Goal: Task Accomplishment & Management: Complete application form

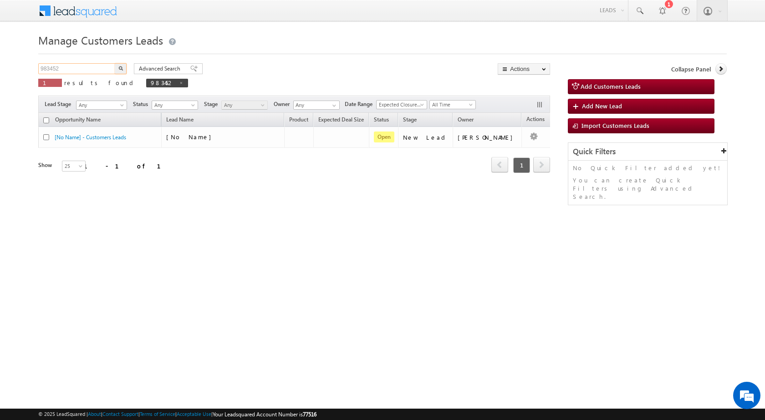
drag, startPoint x: 88, startPoint y: 69, endPoint x: 8, endPoint y: 66, distance: 79.7
click at [9, 68] on body "Menu [PERSON_NAME] sitar a8@ks erve." at bounding box center [382, 129] width 765 height 258
paste input "78483"
type input "978483"
click at [115, 63] on button "button" at bounding box center [121, 68] width 12 height 11
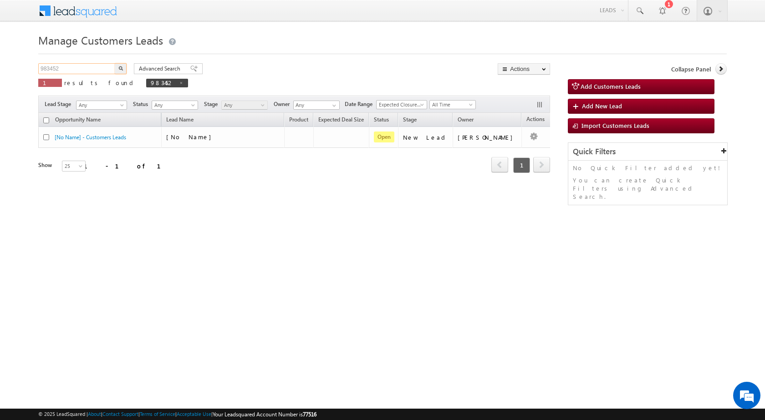
click at [68, 67] on input "983452" at bounding box center [77, 68] width 78 height 11
paste input "78483"
type input "978483"
click at [120, 72] on button "button" at bounding box center [121, 68] width 12 height 11
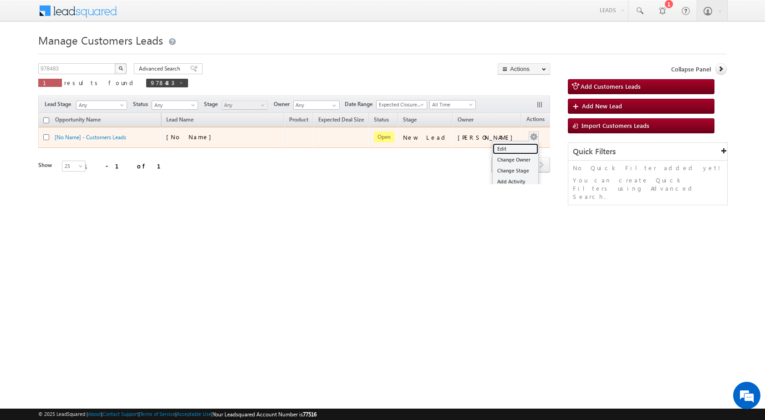
click at [505, 145] on link "Edit" at bounding box center [516, 148] width 46 height 11
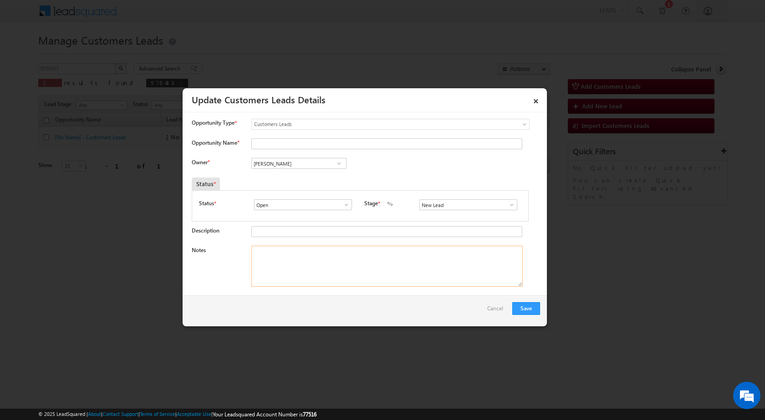
click at [322, 270] on textarea "Notes" at bounding box center [386, 266] width 271 height 41
paste textarea "978483 - VB_Know_More - NITIN PATAHRE - 9420683972 - PUNE 412207 - PURCHASE - P…"
type textarea "978483 - VB_Know_More - NITIN PATAHRE - 9420683972 - PUNE 412207 - PURCHASE - P…"
click at [507, 208] on span at bounding box center [511, 204] width 9 height 7
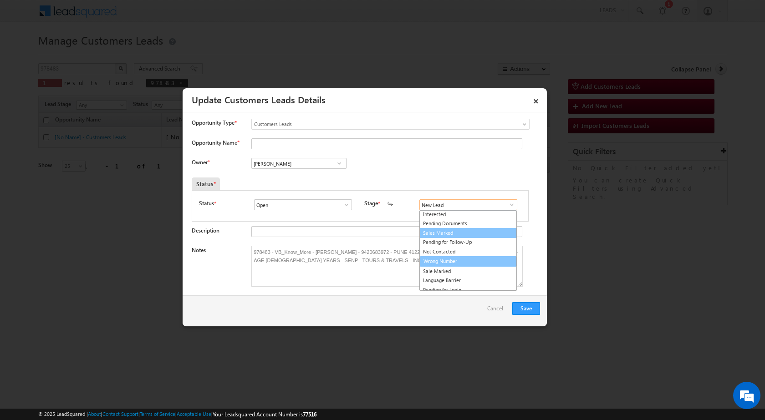
scroll to position [14, 0]
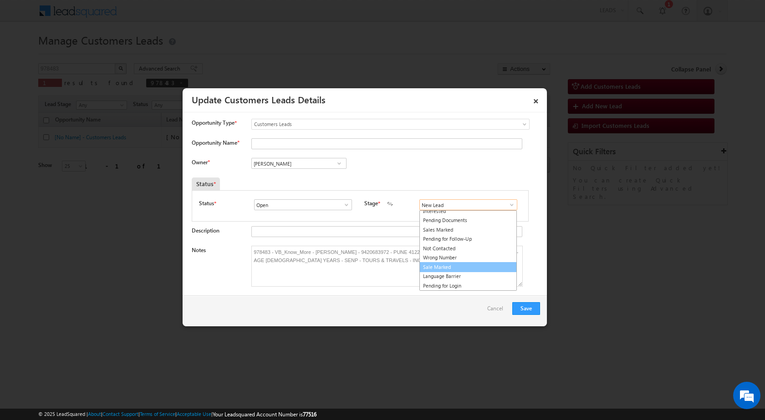
click at [455, 266] on link "Sale Marked" at bounding box center [467, 267] width 97 height 10
type input "Sale Marked"
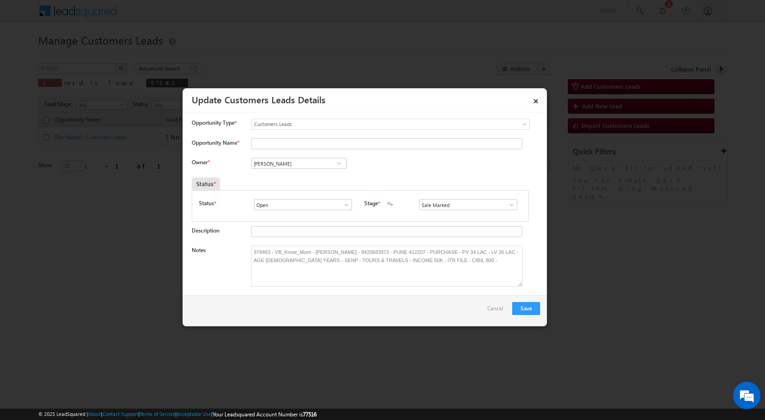
click at [386, 164] on div "Owner * Vikas Halwai Vikas Halwai Vikas Halwai" at bounding box center [366, 165] width 348 height 15
click at [333, 251] on textarea "978483 - VB_Know_More - NITIN PATAHRE - 9420683972 - PUNE 412207 - PURCHASE - P…" at bounding box center [386, 266] width 271 height 41
click at [330, 287] on div "Notes 978483 - VB_Know_More - NITIN PATAHRE - 9420683972 - PUNE 412207 - PURCHA…" at bounding box center [366, 269] width 348 height 46
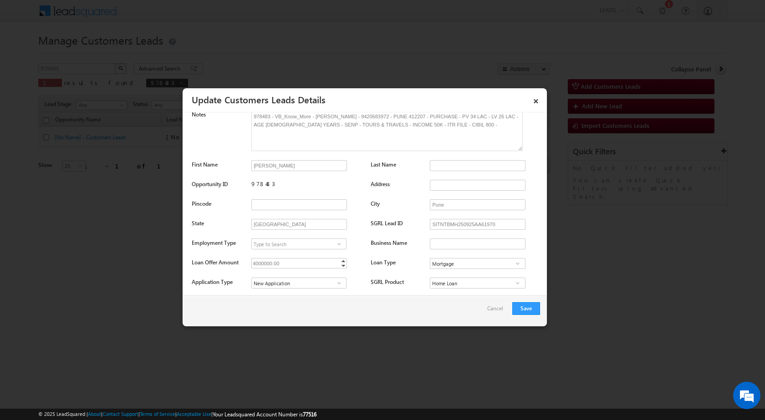
scroll to position [137, 0]
click at [295, 164] on input "Nitin Pathare" at bounding box center [299, 164] width 96 height 11
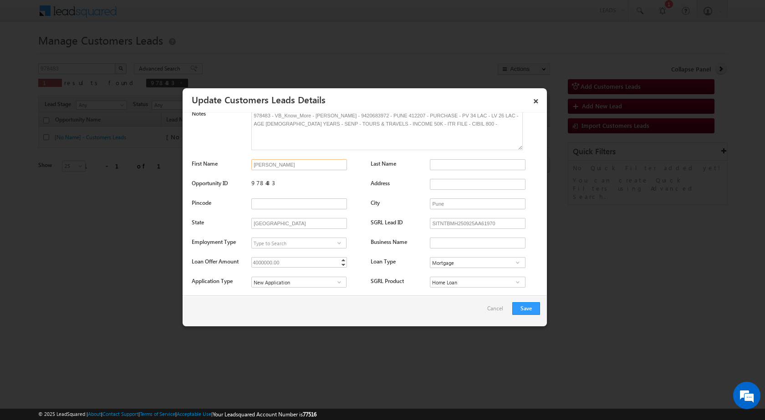
click at [295, 164] on input "Nitin Pathare" at bounding box center [299, 164] width 96 height 11
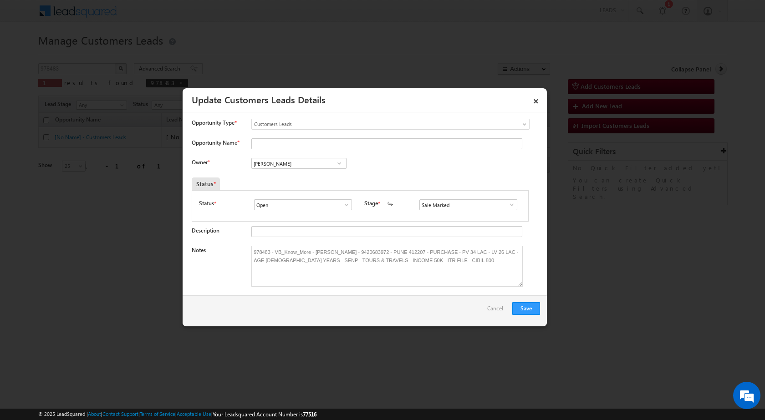
click at [285, 136] on div "Opportunity Type * Select any Activity Bank Mitra Leads Builders Leads Customer…" at bounding box center [366, 129] width 348 height 20
click at [284, 140] on input "Opportunity Name *" at bounding box center [386, 143] width 271 height 11
paste input "Nitin Pathare"
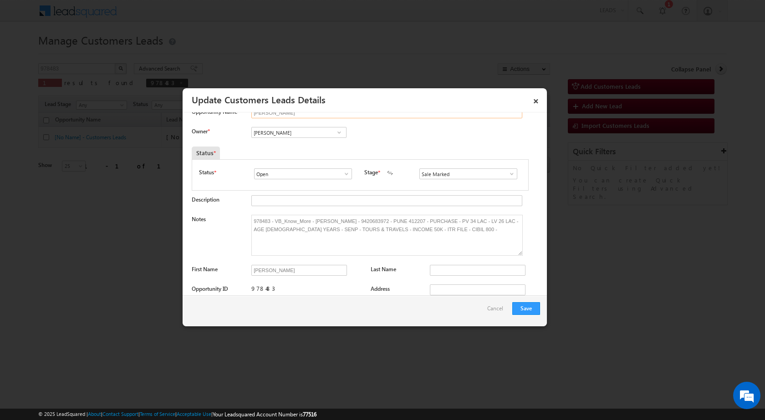
scroll to position [46, 0]
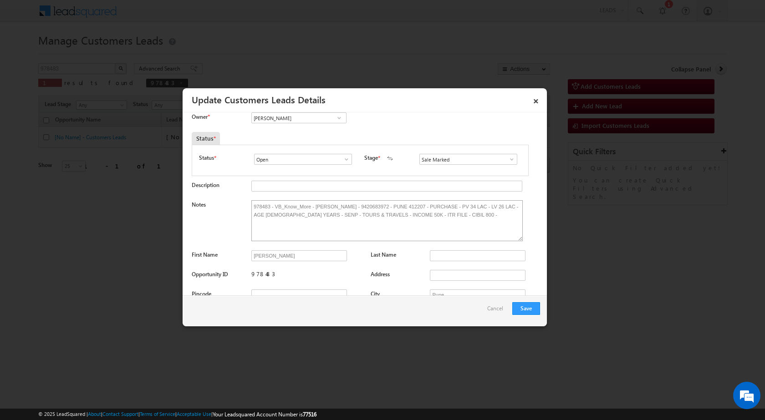
type input "Nitin Pathare"
drag, startPoint x: 314, startPoint y: 207, endPoint x: 350, endPoint y: 208, distance: 36.4
click at [350, 208] on textarea "978483 - VB_Know_More - NITIN PATAHRE - 9420683972 - PUNE 412207 - PURCHASE - P…" at bounding box center [386, 220] width 271 height 41
paste textarea "itin Pathare"
type textarea "978483 - VB_Know_More - Nitin Pathare - 9420683972 - PUNE 412207 - PURCHASE - P…"
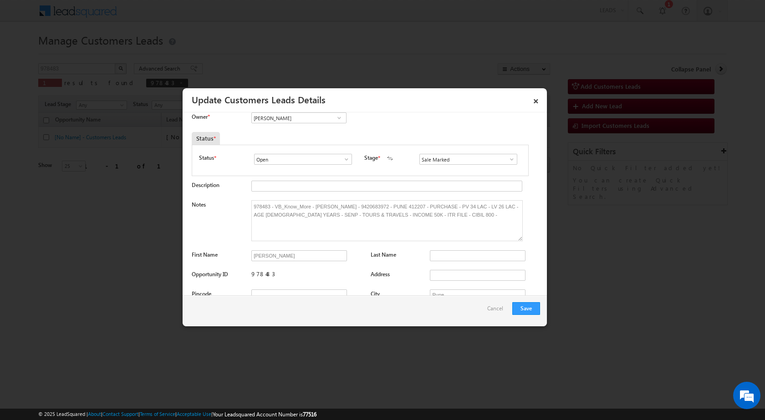
click at [361, 275] on div "Opportunity ID 978483 Address" at bounding box center [366, 277] width 348 height 15
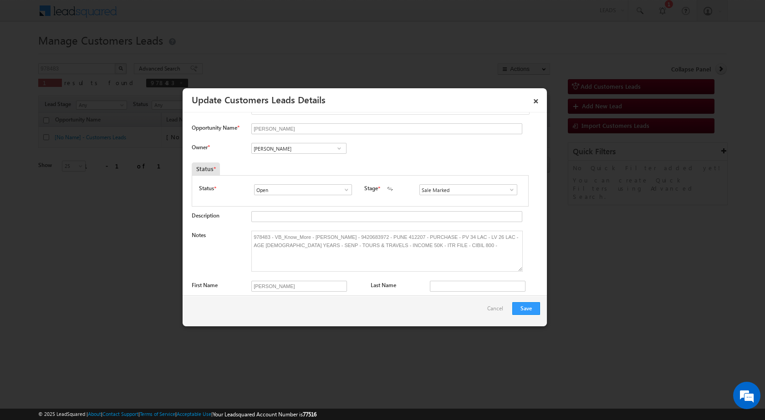
scroll to position [0, 0]
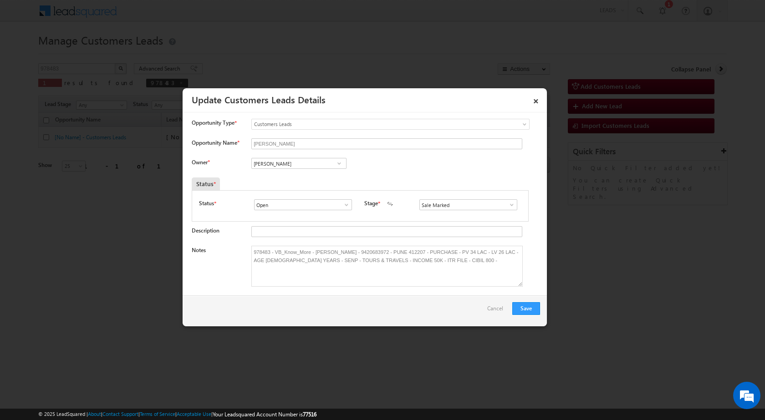
click at [385, 158] on div "Owner * Vikas Halwai Vikas Halwai Vikas Halwai" at bounding box center [366, 165] width 348 height 15
click at [305, 167] on input "[PERSON_NAME]" at bounding box center [298, 163] width 95 height 11
paste input "Sakshi Des"
click at [305, 195] on span "sakshi.desai@sgrlimited.in" at bounding box center [296, 197] width 82 height 7
click at [394, 171] on div "Owner * Sakshi Gupta Sakshi Shrikant Desai Sakshi Shrikant Desai b7433a42-87d5-…" at bounding box center [366, 165] width 348 height 15
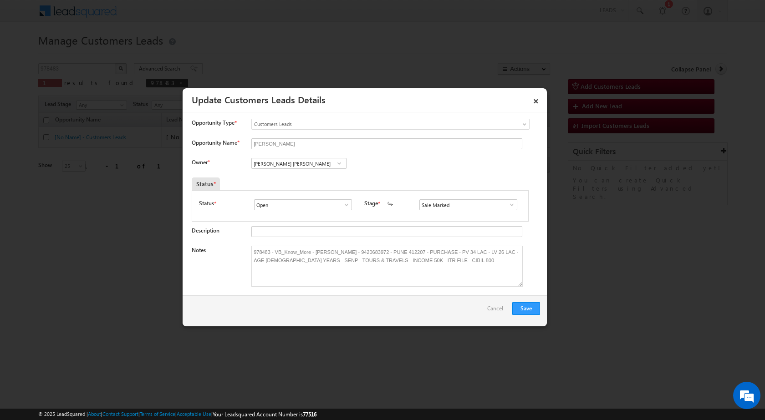
click at [394, 171] on div "Owner * Sakshi Shrikant Desai b7433a42-87d5-11f0-91df-068012126923 Sakshi Gupta…" at bounding box center [366, 165] width 348 height 15
click at [532, 311] on button "Save" at bounding box center [526, 308] width 28 height 13
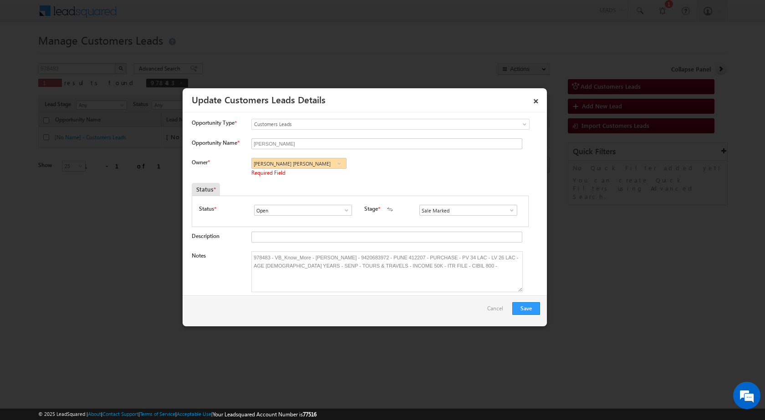
click at [382, 176] on div "Owner * Sakshi Shrikant Desai b7433a42-87d5-11f0-91df-068012126923 Sakshi Gupta…" at bounding box center [366, 168] width 348 height 20
click at [335, 165] on span at bounding box center [339, 163] width 9 height 7
click at [322, 163] on input "Sakshi Shrikant Desai" at bounding box center [298, 163] width 95 height 11
click at [437, 168] on div "Owner * Aakash Mewada Aashish Pawar Aashutosh Shrivastava Abhishek Kumar Abhish…" at bounding box center [366, 168] width 348 height 20
click at [514, 305] on button "Save" at bounding box center [526, 308] width 28 height 13
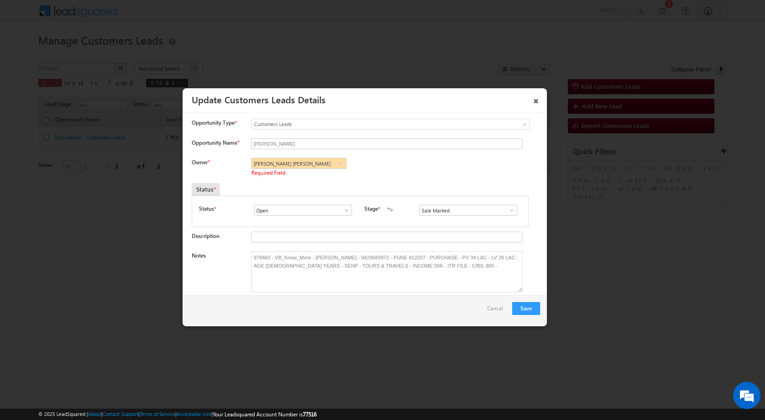
click at [389, 158] on div "Owner * Aakash Mewada Aashish Pawar Aashutosh Shrivastava Abhishek Kumar Abhish…" at bounding box center [366, 168] width 348 height 20
click at [311, 165] on input "Sakshi Shrikant Desai" at bounding box center [298, 163] width 95 height 11
click at [340, 162] on span at bounding box center [339, 163] width 9 height 7
paste input "sakshi.desai@sgrlimited.in"
click at [304, 180] on span "sakshi.desai@sgrlimited.in" at bounding box center [296, 181] width 82 height 7
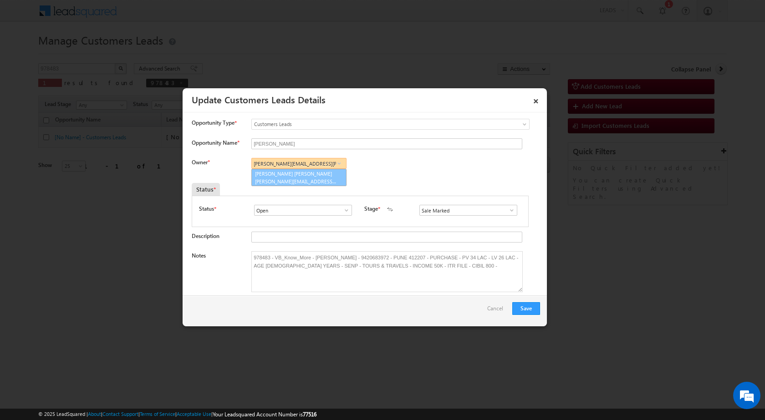
type input "Sakshi Shrikant Desai"
click at [524, 305] on button "Save" at bounding box center [526, 308] width 28 height 13
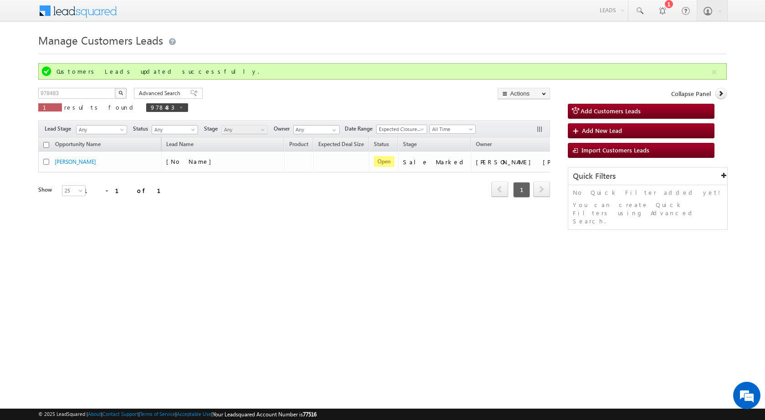
click at [157, 281] on html "Menu [PERSON_NAME] sitar a8@ks erve." at bounding box center [382, 140] width 765 height 281
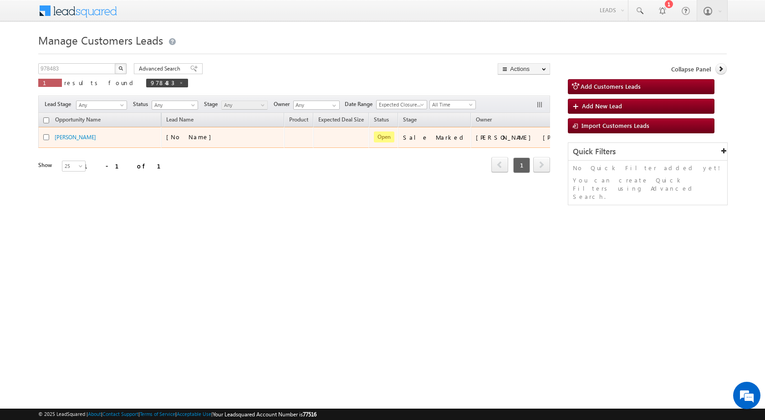
click at [189, 137] on span "[No Name]" at bounding box center [191, 137] width 50 height 8
click at [233, 139] on div "[No Name]" at bounding box center [211, 137] width 91 height 8
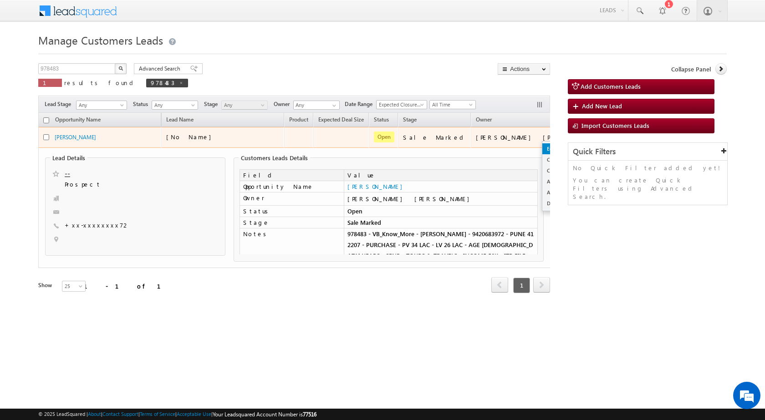
click at [542, 147] on link "Edit" at bounding box center [565, 148] width 46 height 11
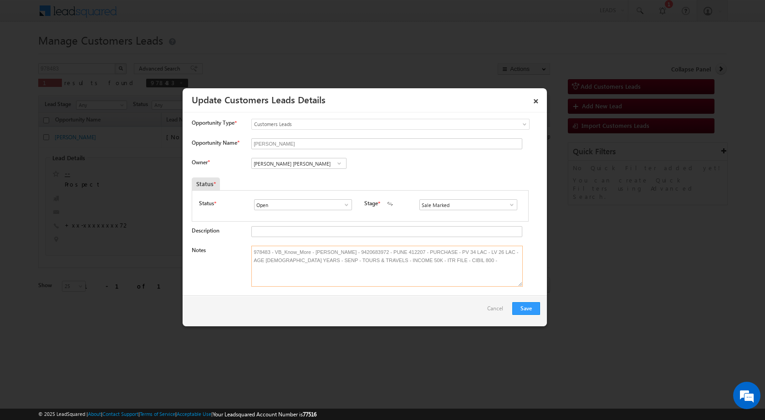
drag, startPoint x: 468, startPoint y: 267, endPoint x: 132, endPoint y: 201, distance: 342.3
click at [132, 201] on body "Menu [PERSON_NAME] sitar a8@ks erve." at bounding box center [382, 159] width 765 height 318
click at [534, 101] on link "×" at bounding box center [535, 100] width 15 height 16
